Goal: Task Accomplishment & Management: Use online tool/utility

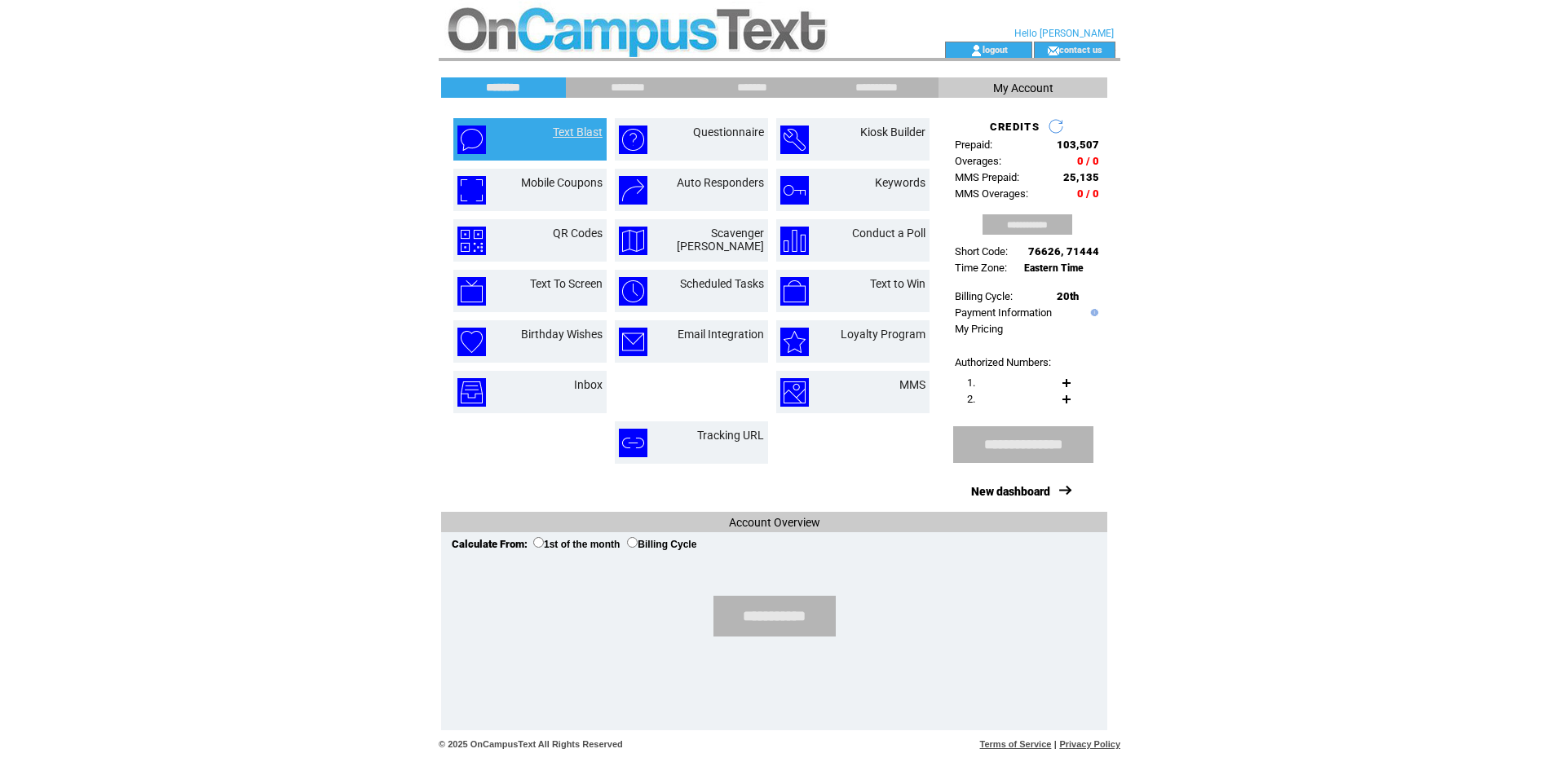
click at [586, 135] on link "Text Blast" at bounding box center [578, 132] width 50 height 13
